Goal: Information Seeking & Learning: Learn about a topic

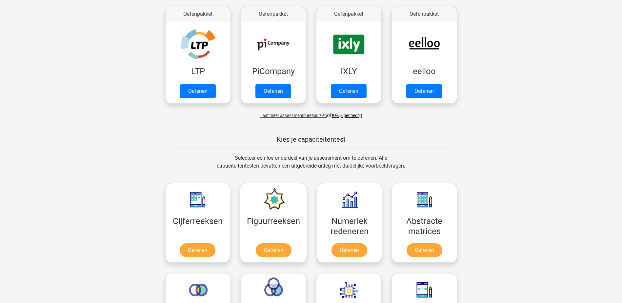
scroll to position [164, 0]
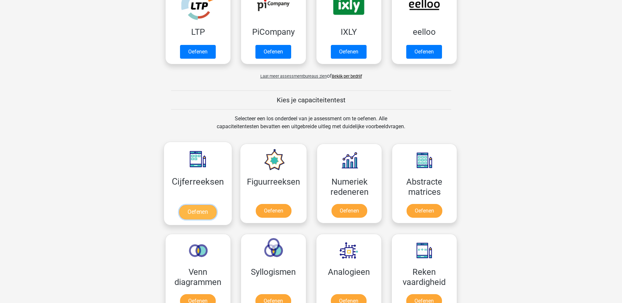
click at [202, 212] on link "Oefenen" at bounding box center [197, 212] width 37 height 14
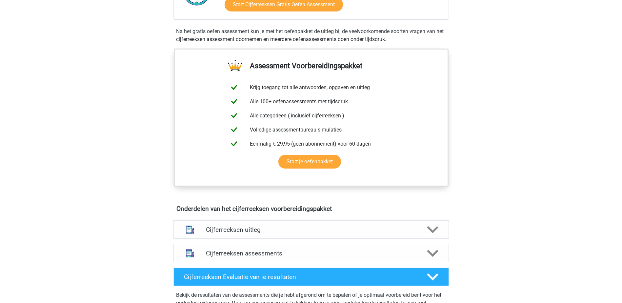
scroll to position [295, 0]
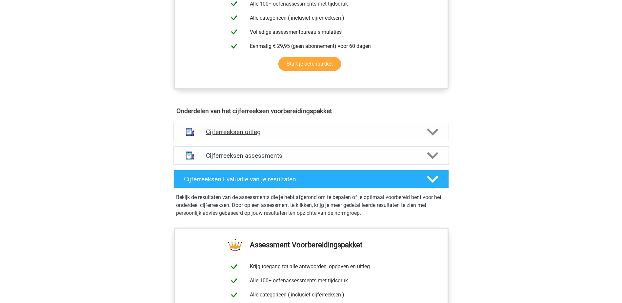
click at [432, 135] on polygon at bounding box center [432, 131] width 11 height 7
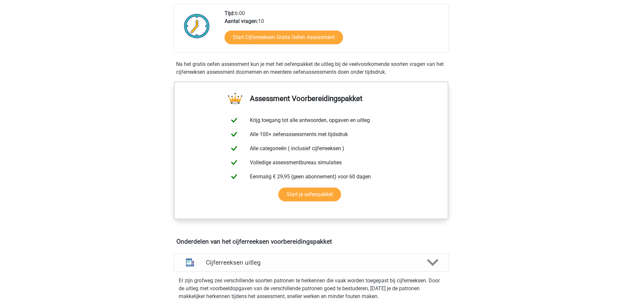
scroll to position [98, 0]
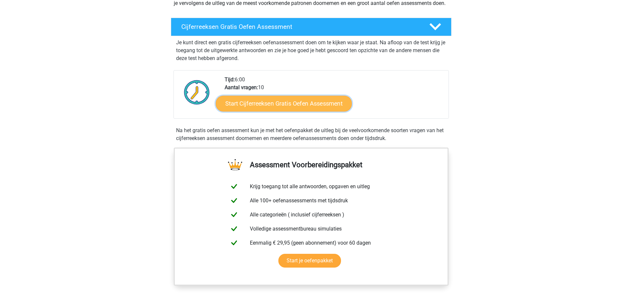
click at [289, 108] on link "Start Cijferreeksen Gratis Oefen Assessment" at bounding box center [284, 103] width 136 height 16
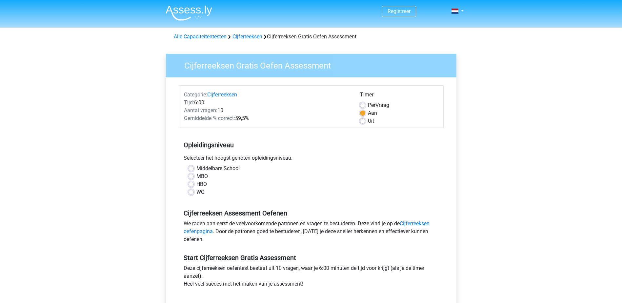
click at [196, 192] on label "WO" at bounding box center [200, 192] width 8 height 8
click at [190, 192] on input "WO" at bounding box center [190, 191] width 5 height 7
radio input "true"
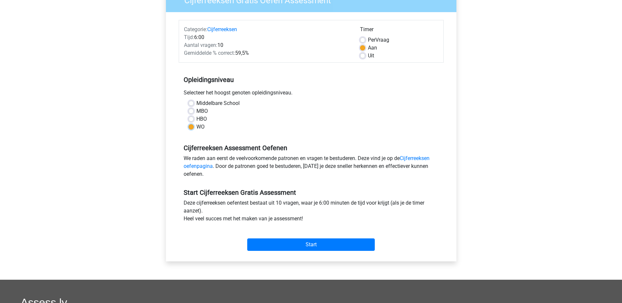
scroll to position [66, 0]
click at [280, 243] on input "Start" at bounding box center [310, 244] width 127 height 12
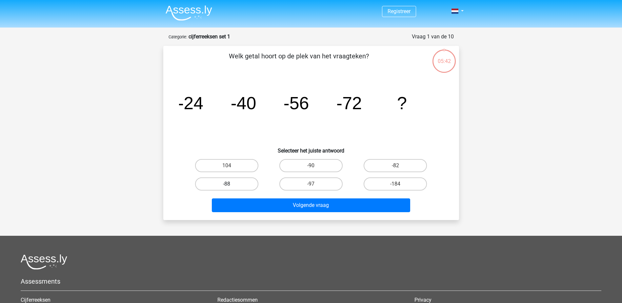
click at [249, 183] on label "-88" at bounding box center [226, 183] width 63 height 13
click at [231, 184] on input "-88" at bounding box center [228, 186] width 4 height 4
radio input "true"
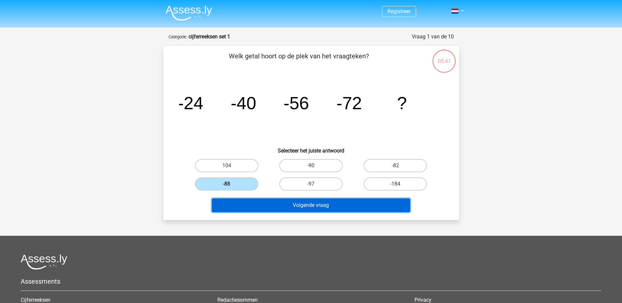
click at [287, 204] on button "Volgende vraag" at bounding box center [311, 205] width 198 height 14
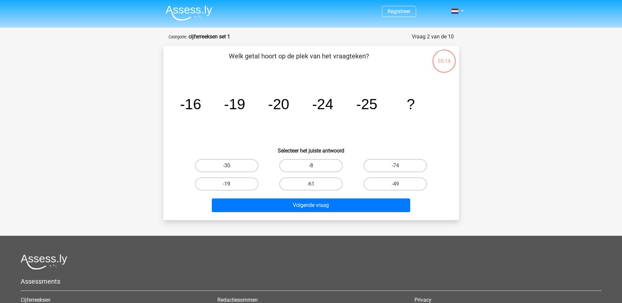
drag, startPoint x: 235, startPoint y: 165, endPoint x: 256, endPoint y: 180, distance: 26.0
click at [236, 165] on label "-30" at bounding box center [226, 165] width 63 height 13
click at [231, 166] on input "-30" at bounding box center [228, 168] width 4 height 4
radio input "true"
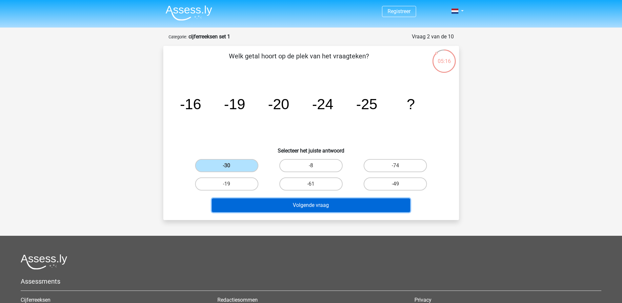
click at [286, 205] on button "Volgende vraag" at bounding box center [311, 205] width 198 height 14
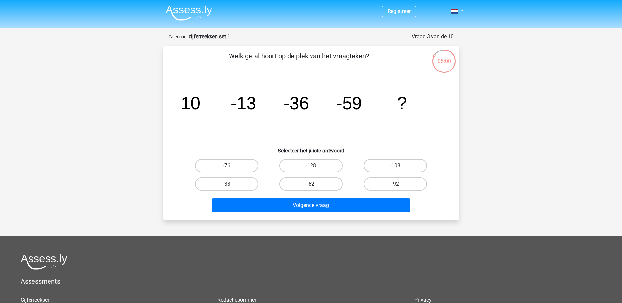
click at [307, 184] on label "-82" at bounding box center [310, 183] width 63 height 13
click at [311, 184] on input "-82" at bounding box center [313, 186] width 4 height 4
radio input "true"
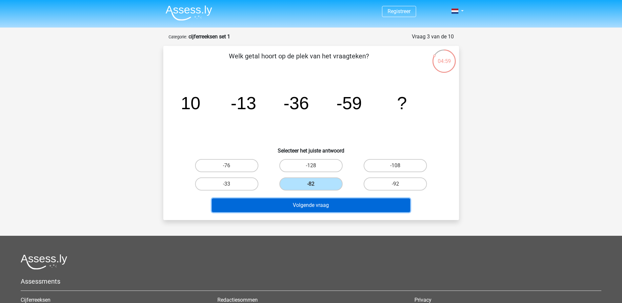
click at [306, 204] on button "Volgende vraag" at bounding box center [311, 205] width 198 height 14
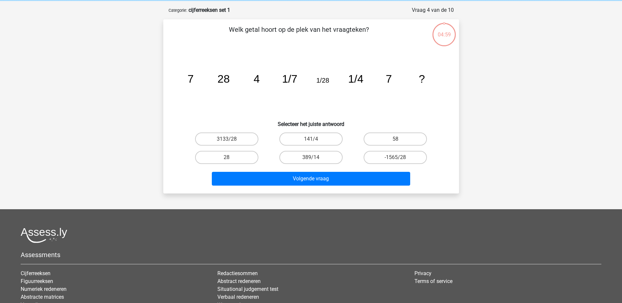
scroll to position [33, 0]
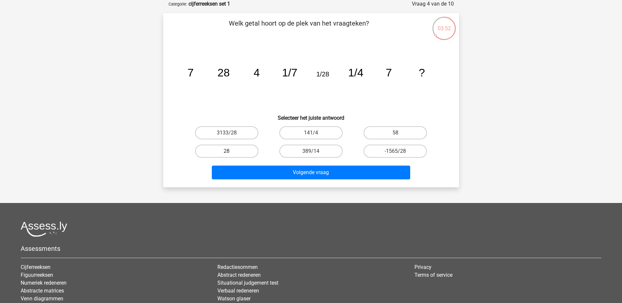
click at [224, 157] on label "28" at bounding box center [226, 151] width 63 height 13
click at [226, 155] on input "28" at bounding box center [228, 153] width 4 height 4
radio input "true"
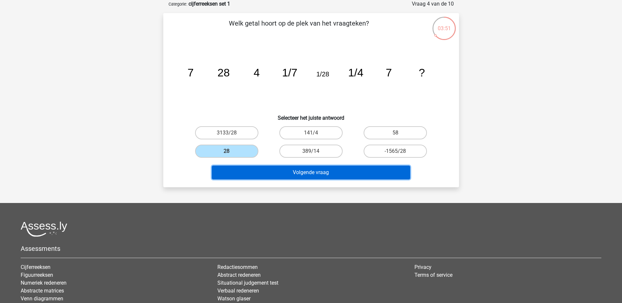
click at [279, 172] on button "Volgende vraag" at bounding box center [311, 173] width 198 height 14
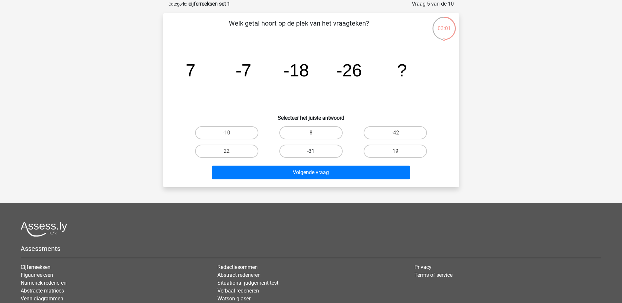
click at [300, 153] on label "-31" at bounding box center [310, 151] width 63 height 13
click at [311, 153] on input "-31" at bounding box center [313, 153] width 4 height 4
radio input "true"
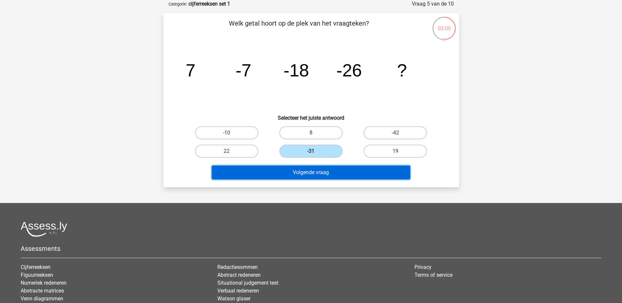
click at [306, 169] on button "Volgende vraag" at bounding box center [311, 173] width 198 height 14
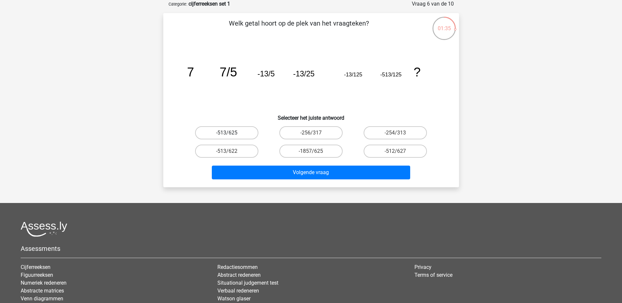
click at [237, 132] on label "-513/625" at bounding box center [226, 132] width 63 height 13
click at [231, 133] on input "-513/625" at bounding box center [228, 135] width 4 height 4
radio input "true"
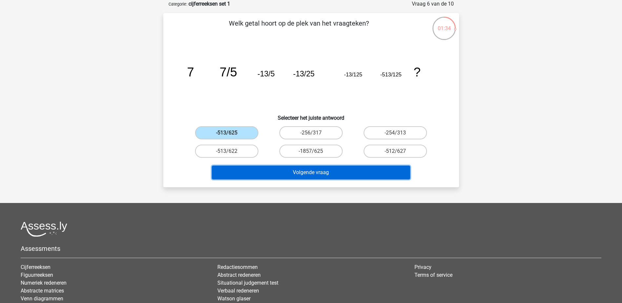
click at [296, 172] on button "Volgende vraag" at bounding box center [311, 173] width 198 height 14
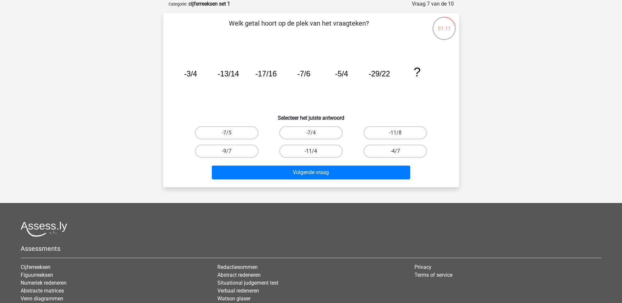
click at [294, 151] on label "-11/4" at bounding box center [310, 151] width 63 height 13
click at [311, 151] on input "-11/4" at bounding box center [313, 153] width 4 height 4
radio input "true"
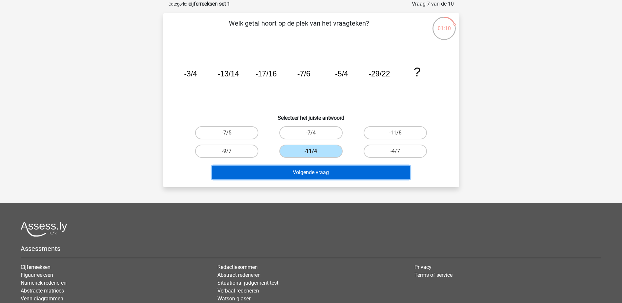
click at [299, 175] on button "Volgende vraag" at bounding box center [311, 173] width 198 height 14
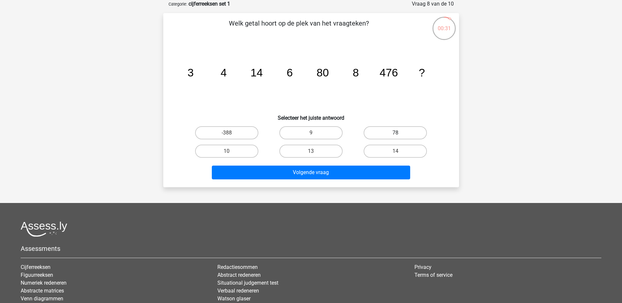
click at [390, 135] on label "78" at bounding box center [394, 132] width 63 height 13
click at [395, 135] on input "78" at bounding box center [397, 135] width 4 height 4
radio input "true"
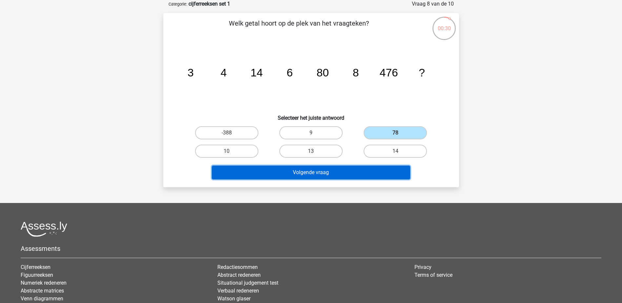
click at [347, 170] on button "Volgende vraag" at bounding box center [311, 173] width 198 height 14
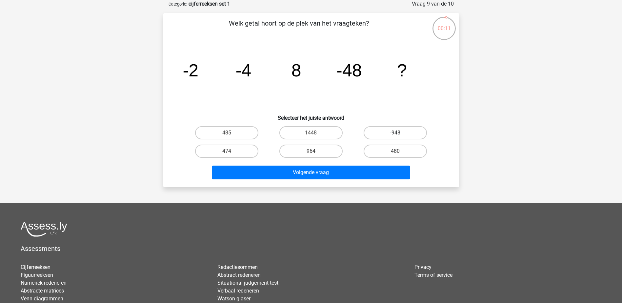
click at [375, 131] on label "-948" at bounding box center [394, 132] width 63 height 13
click at [395, 133] on input "-948" at bounding box center [397, 135] width 4 height 4
radio input "true"
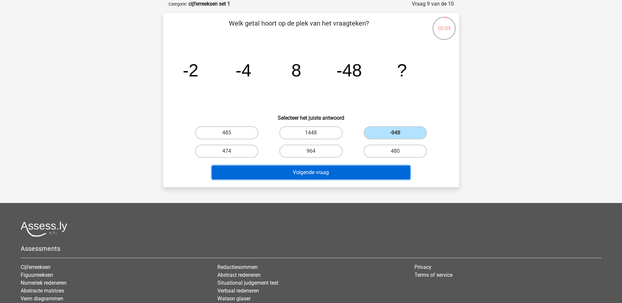
click at [345, 168] on button "Volgende vraag" at bounding box center [311, 173] width 198 height 14
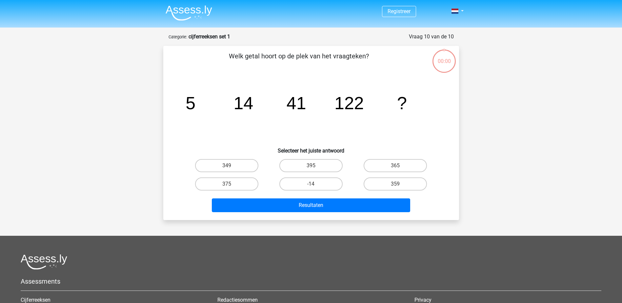
scroll to position [33, 0]
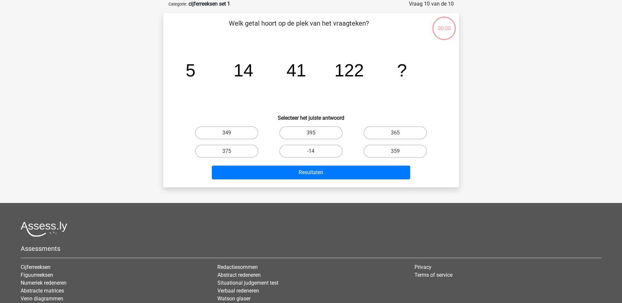
click at [241, 132] on label "349" at bounding box center [226, 132] width 63 height 13
click at [231, 133] on input "349" at bounding box center [228, 135] width 4 height 4
radio input "true"
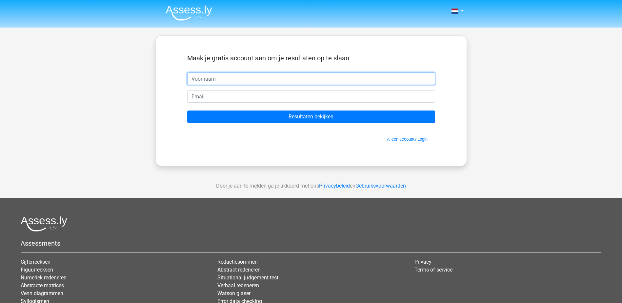
click at [233, 77] on input "text" at bounding box center [311, 78] width 248 height 12
click at [212, 94] on input "email" at bounding box center [311, 96] width 248 height 12
type input "[EMAIL_ADDRESS][DOMAIN_NAME]"
click at [211, 81] on input "text" at bounding box center [311, 78] width 248 height 12
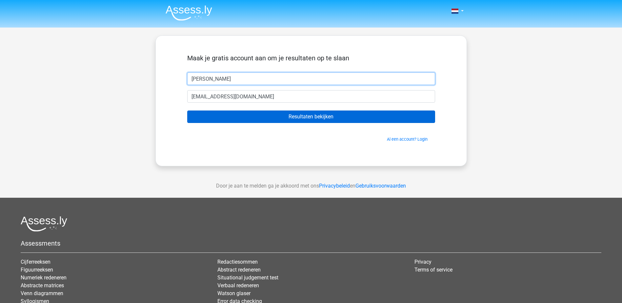
type input "[PERSON_NAME]"
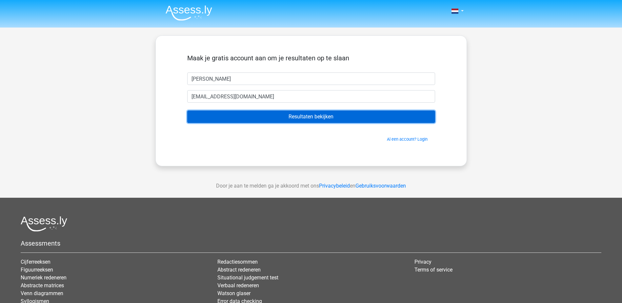
click at [244, 115] on input "Resultaten bekijken" at bounding box center [311, 116] width 248 height 12
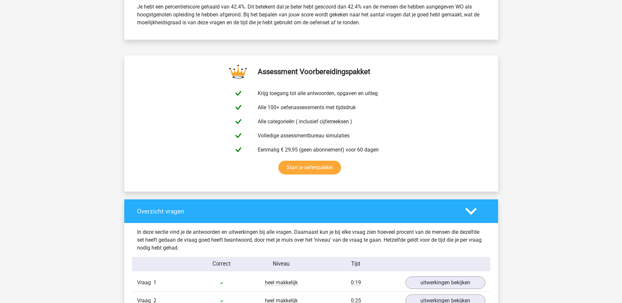
scroll to position [328, 0]
